Goal: Task Accomplishment & Management: Manage account settings

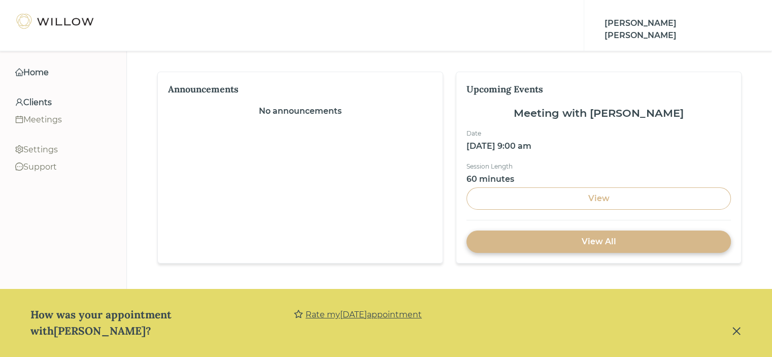
click at [36, 107] on div "Clients" at bounding box center [63, 102] width 96 height 12
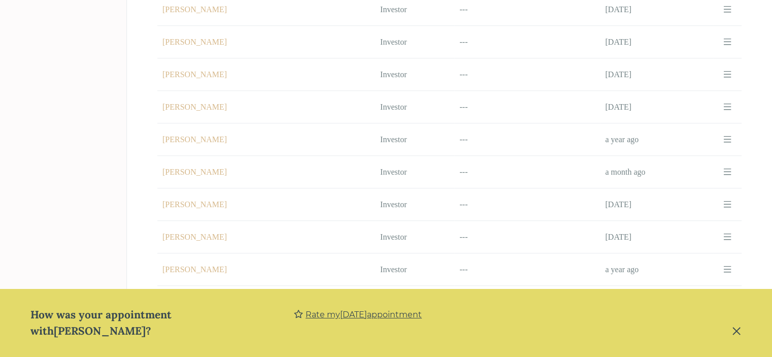
scroll to position [547, 0]
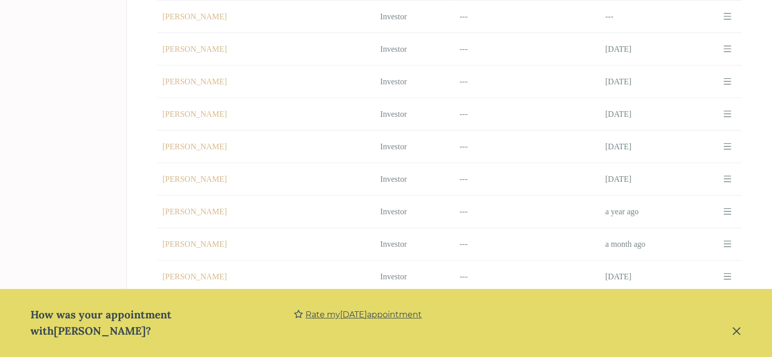
click at [211, 105] on td "Name [PERSON_NAME]" at bounding box center [266, 114] width 218 height 32
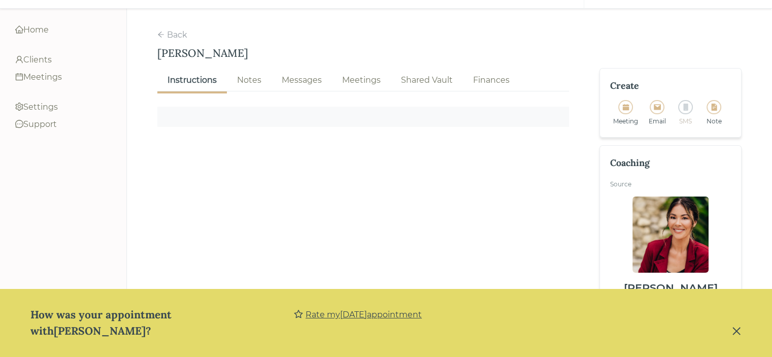
scroll to position [55, 0]
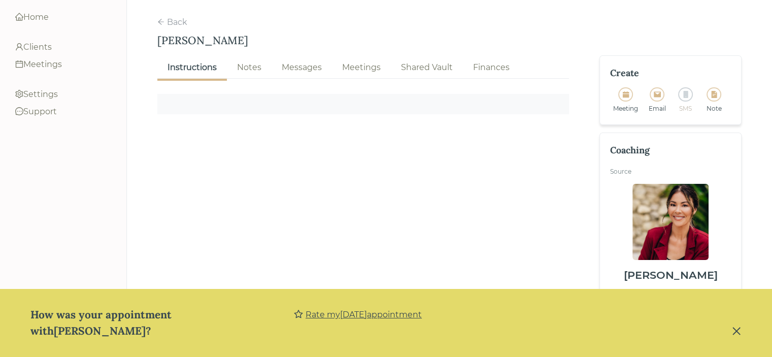
click at [241, 56] on link "Notes" at bounding box center [249, 67] width 45 height 22
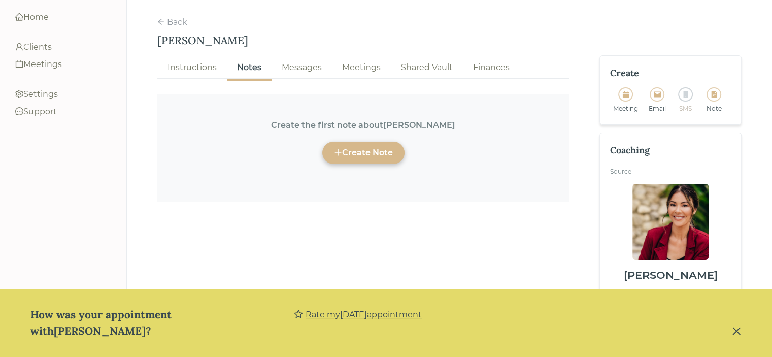
click at [371, 147] on div "Create Note" at bounding box center [363, 153] width 59 height 12
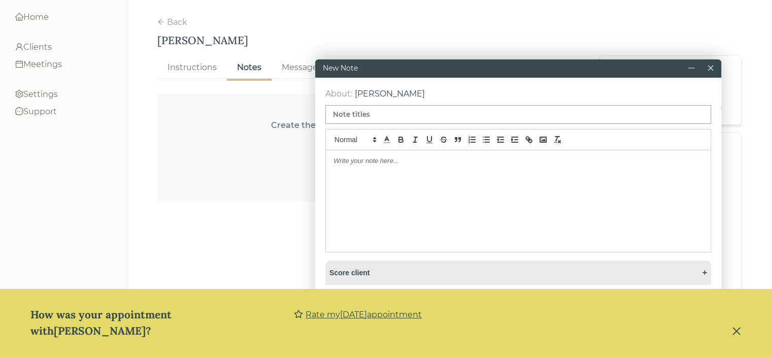
click at [359, 176] on div at bounding box center [518, 200] width 385 height 101
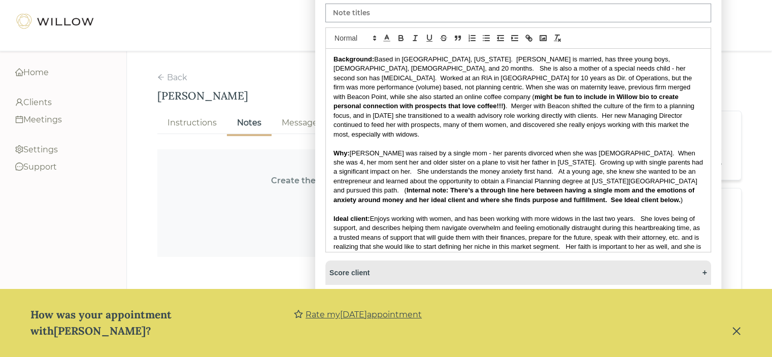
click at [359, 17] on input at bounding box center [518, 13] width 386 height 19
paste input "[PERSON_NAME] [DATE]"
click at [395, 12] on input "[PERSON_NAME] [DATE]" at bounding box center [518, 13] width 386 height 19
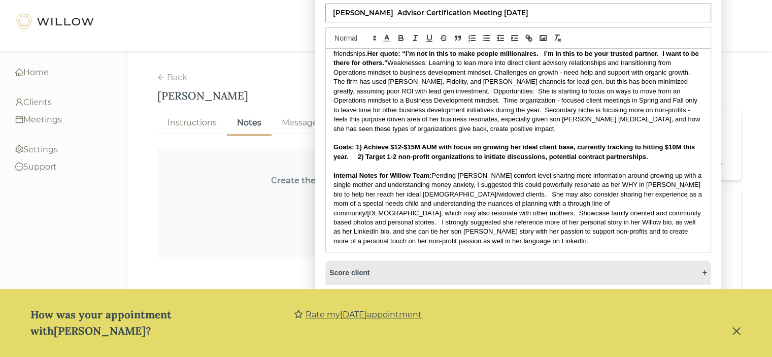
scroll to position [55, 0]
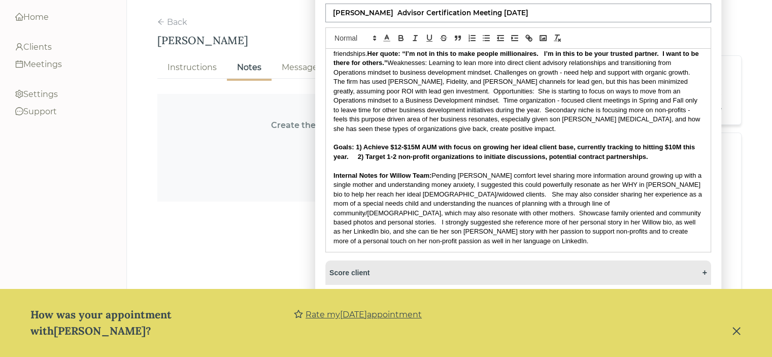
type input "[PERSON_NAME] Advisor Certification Meeting [DATE]"
click at [297, 318] on icon "star" at bounding box center [298, 314] width 9 height 8
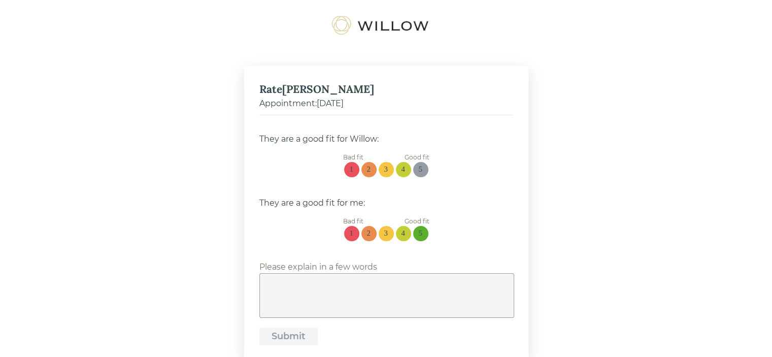
click at [420, 170] on div "5" at bounding box center [421, 169] width 4 height 9
click at [423, 163] on input "5" at bounding box center [423, 163] width 0 height 0
click at [423, 235] on span at bounding box center [420, 233] width 15 height 15
click at [423, 227] on input "5" at bounding box center [423, 227] width 0 height 0
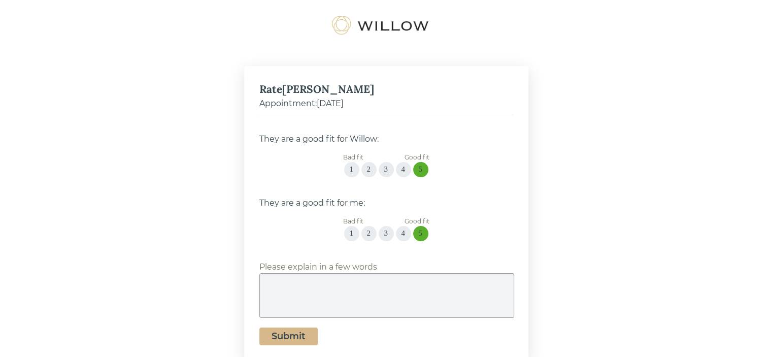
scroll to position [4, 0]
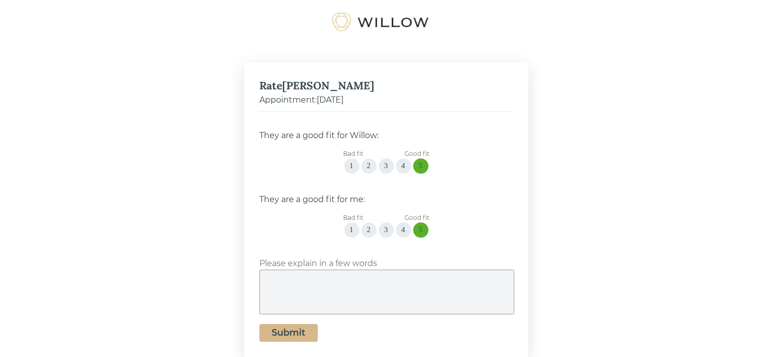
click at [271, 335] on div "Submit" at bounding box center [288, 333] width 34 height 14
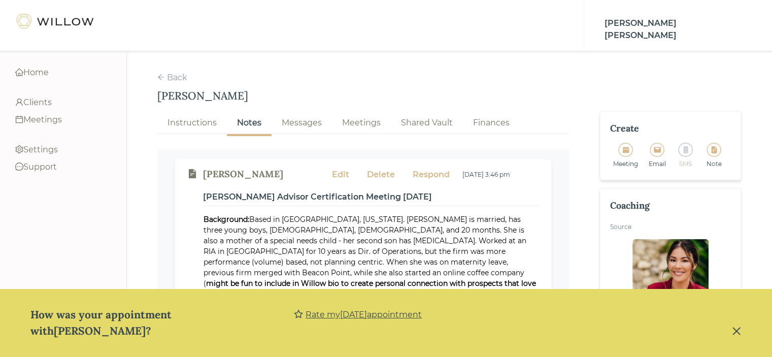
click at [715, 146] on icon "file-text" at bounding box center [714, 149] width 6 height 7
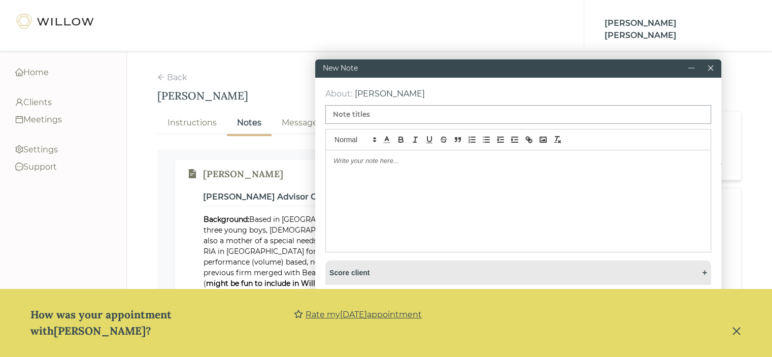
click at [710, 66] on icon "close" at bounding box center [710, 67] width 7 height 7
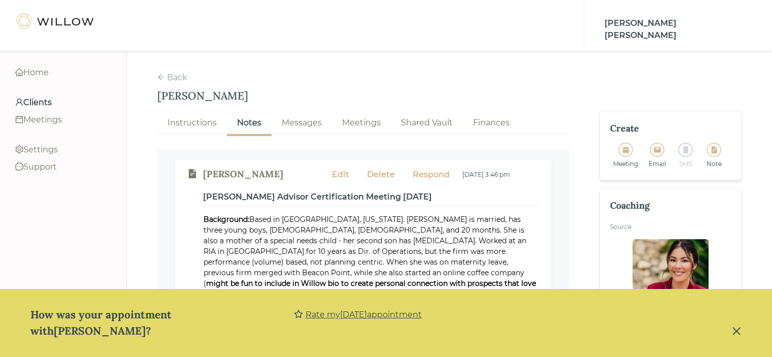
click at [41, 100] on div "Clients" at bounding box center [63, 102] width 96 height 12
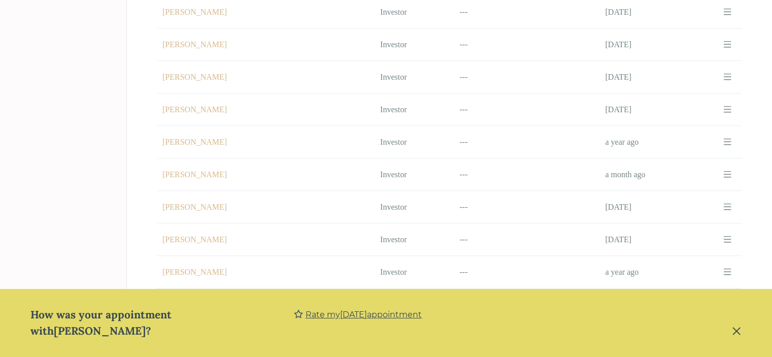
scroll to position [615, 0]
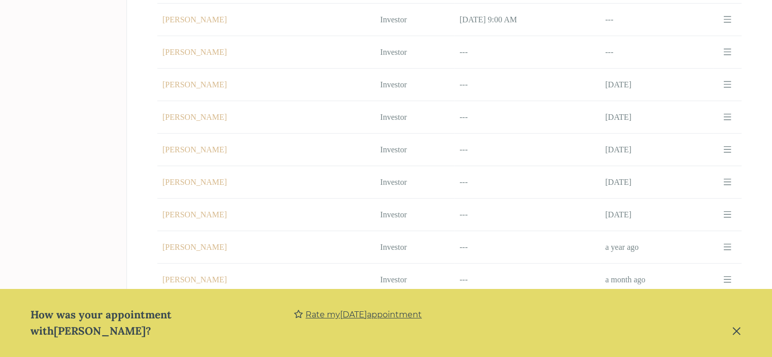
click at [205, 138] on td "Name [PERSON_NAME]" at bounding box center [266, 149] width 218 height 32
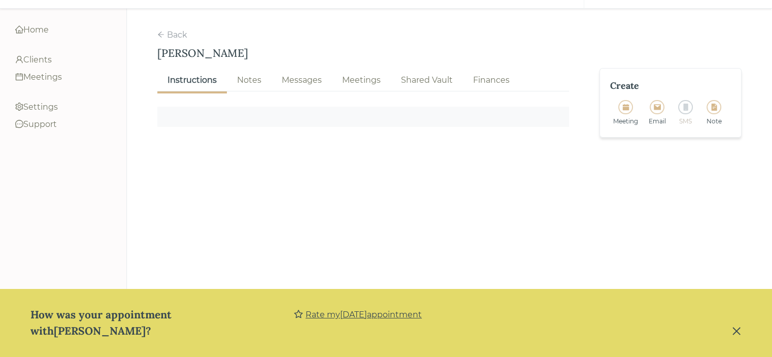
scroll to position [55, 0]
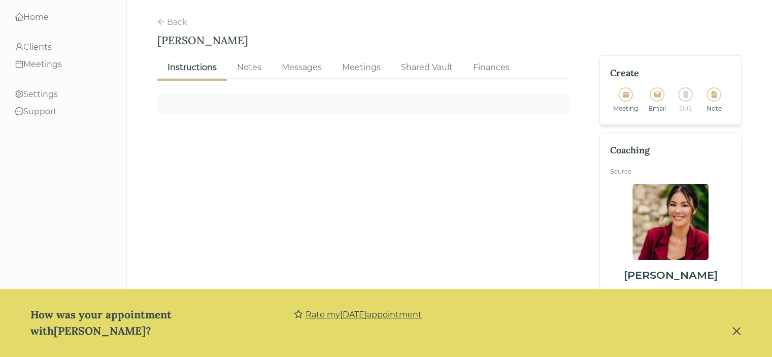
click at [255, 61] on div "Notes" at bounding box center [249, 67] width 24 height 12
